Goal: Ask a question

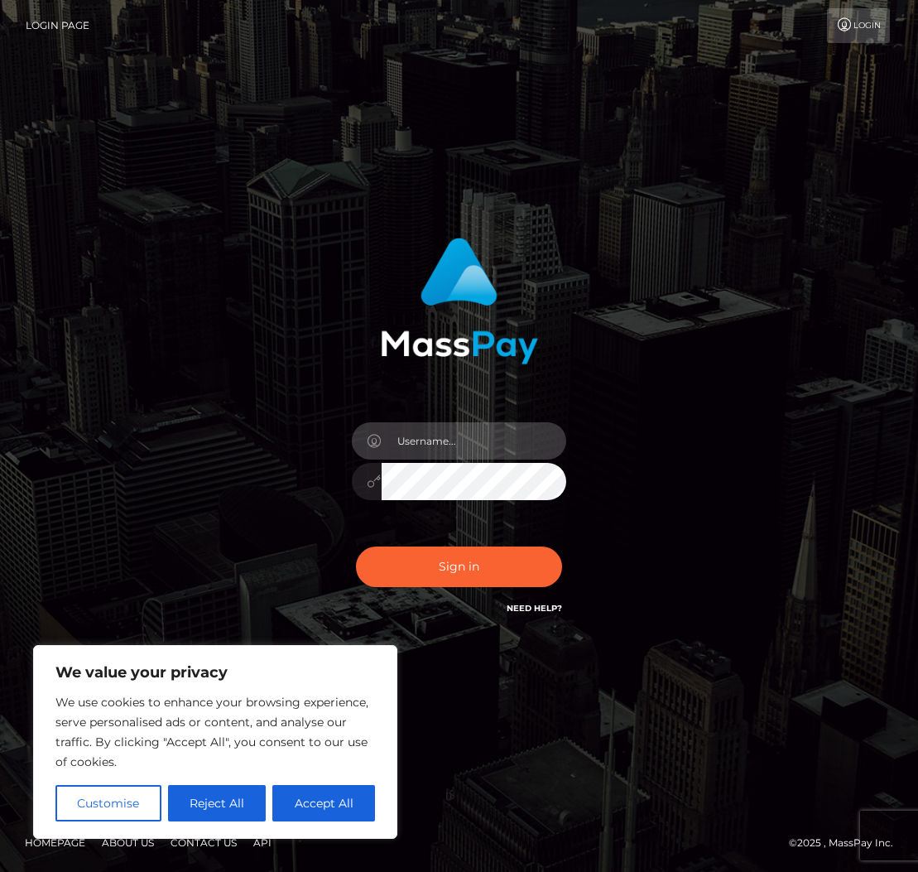
click at [404, 430] on input "text" at bounding box center [474, 440] width 185 height 37
click at [0, 871] on com-1password-button at bounding box center [0, 872] width 0 height 0
type input "[EMAIL_ADDRESS][DOMAIN_NAME]"
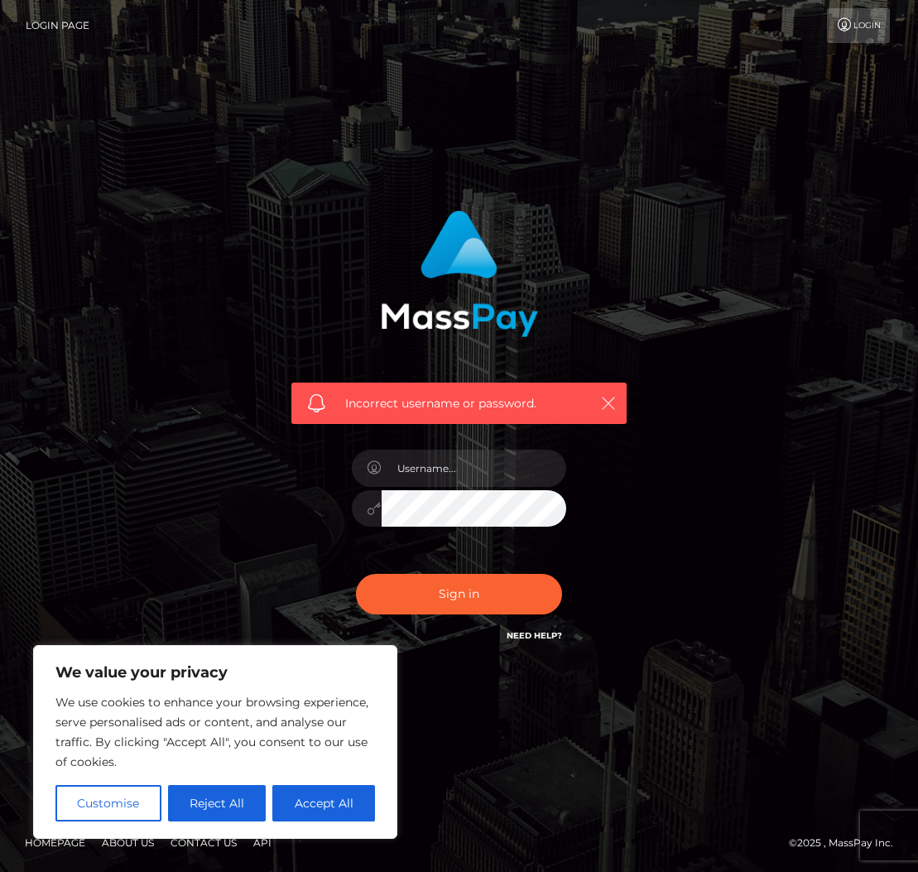
click at [611, 402] on icon "button" at bounding box center [608, 403] width 17 height 17
click at [239, 810] on button "Reject All" at bounding box center [217, 803] width 99 height 36
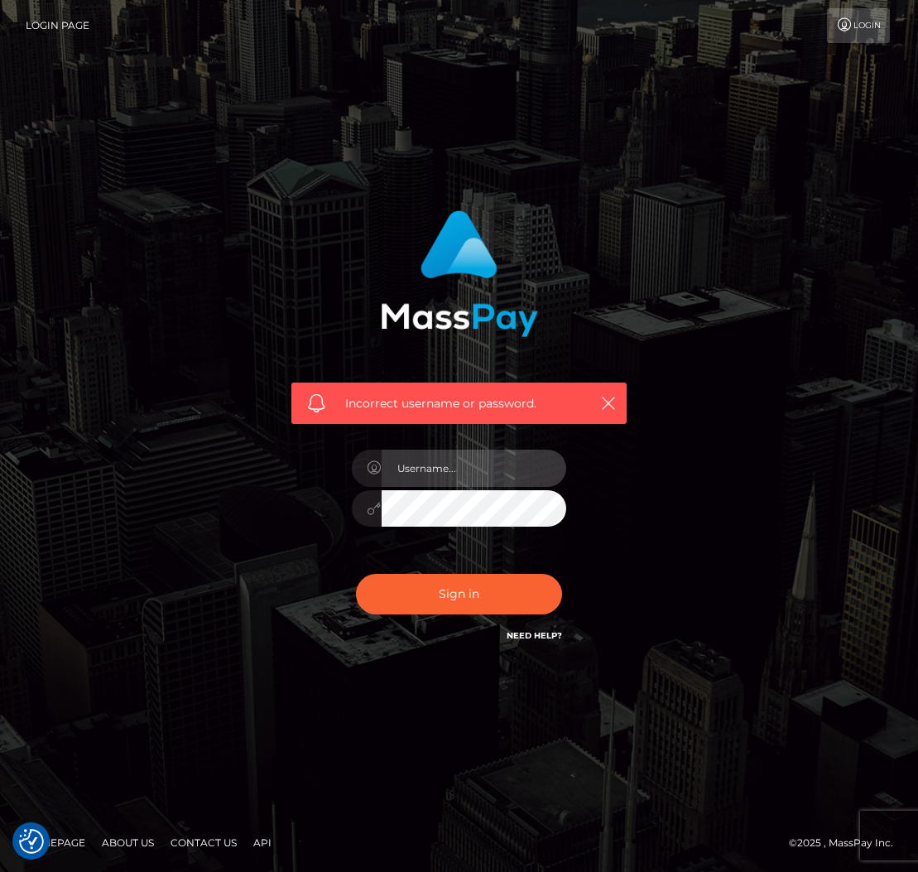
click at [454, 474] on input "text" at bounding box center [474, 468] width 185 height 37
type input "tessafoxtv@gmail.com"
click at [478, 459] on input "text" at bounding box center [474, 468] width 185 height 37
type input "[EMAIL_ADDRESS][DOMAIN_NAME]"
click at [449, 478] on input "text" at bounding box center [474, 468] width 185 height 37
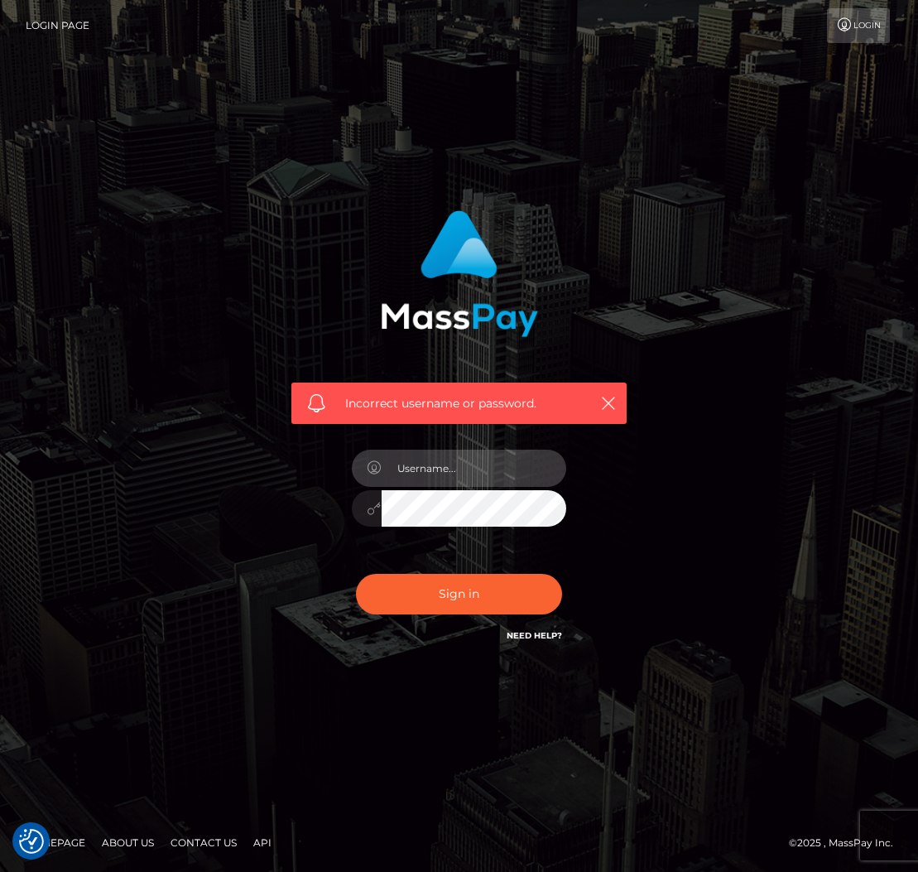
type input "[EMAIL_ADDRESS][DOMAIN_NAME]"
click at [548, 635] on link "Need Help?" at bounding box center [534, 635] width 55 height 11
click at [551, 638] on link "Need Help?" at bounding box center [534, 635] width 55 height 11
click at [532, 633] on link "Need Help?" at bounding box center [534, 635] width 55 height 11
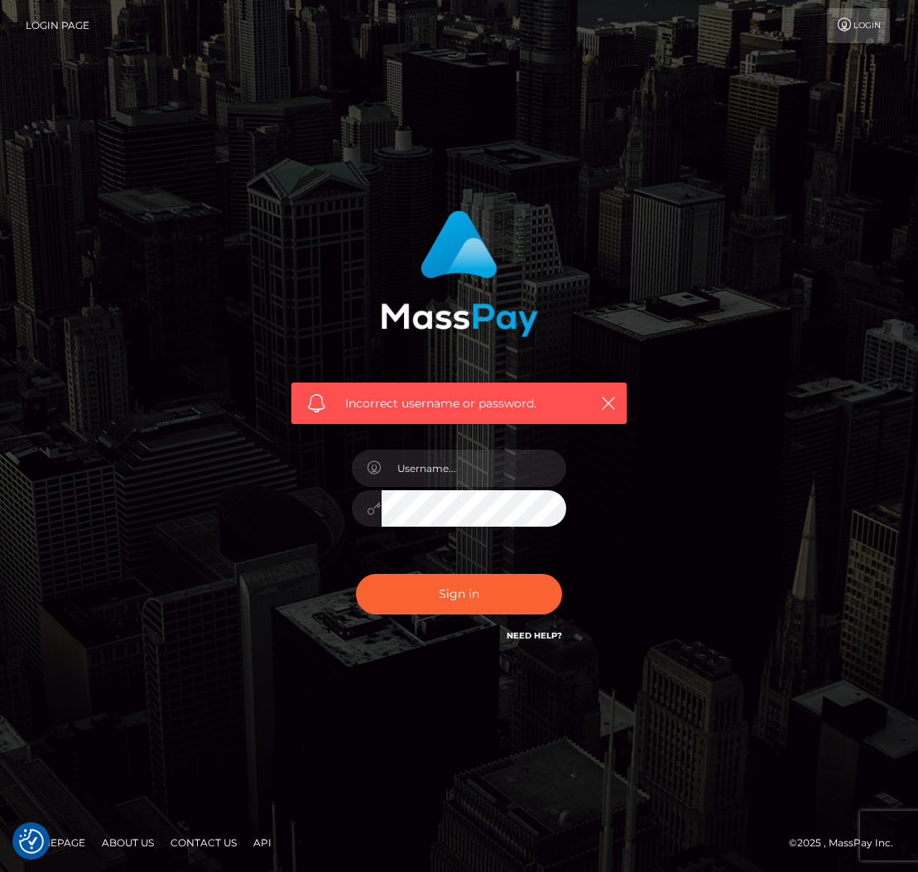
click at [533, 634] on link "Need Help?" at bounding box center [534, 635] width 55 height 11
click at [848, 41] on nav "Login Page Login" at bounding box center [459, 25] width 918 height 51
click at [848, 36] on link "Login" at bounding box center [858, 25] width 63 height 35
